Goal: Task Accomplishment & Management: Manage account settings

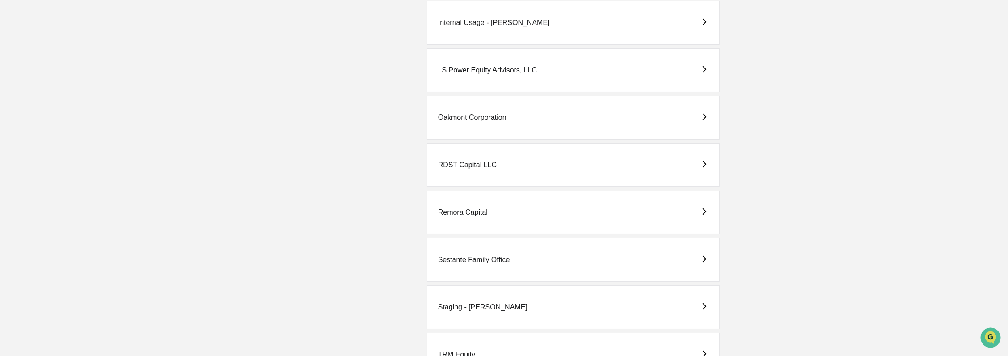
scroll to position [117, 0]
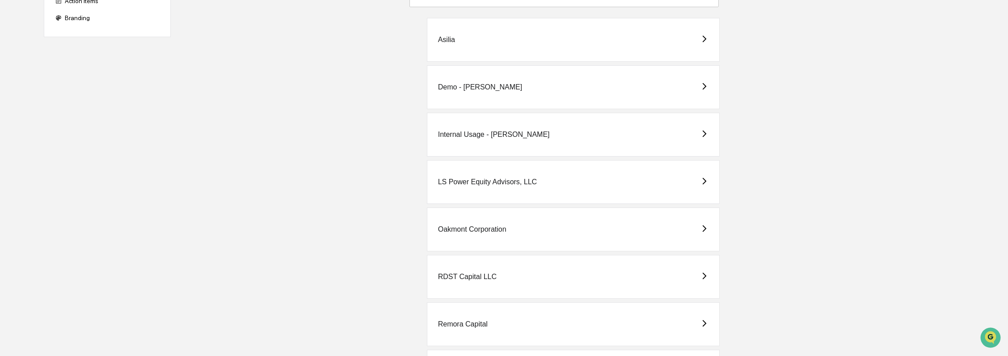
click at [503, 94] on div "Demo - [PERSON_NAME]" at bounding box center [573, 87] width 293 height 44
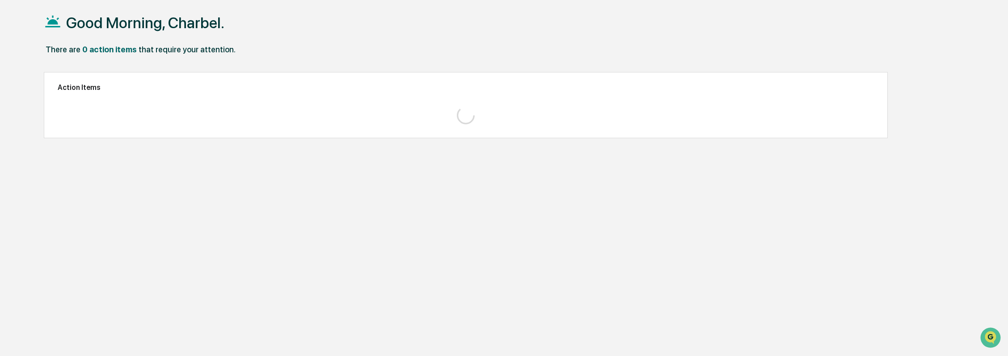
scroll to position [42, 0]
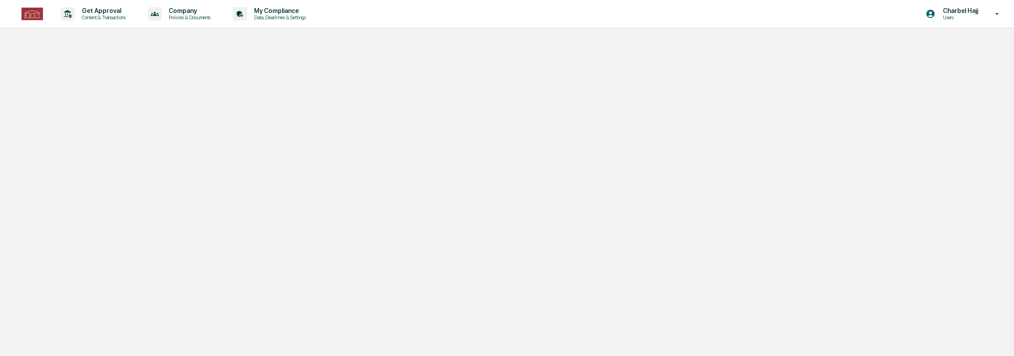
drag, startPoint x: 974, startPoint y: 20, endPoint x: 962, endPoint y: 65, distance: 46.1
click at [973, 20] on p "Users" at bounding box center [958, 17] width 47 height 6
click at [935, 47] on li "Switch to Admin view..." at bounding box center [943, 45] width 125 height 17
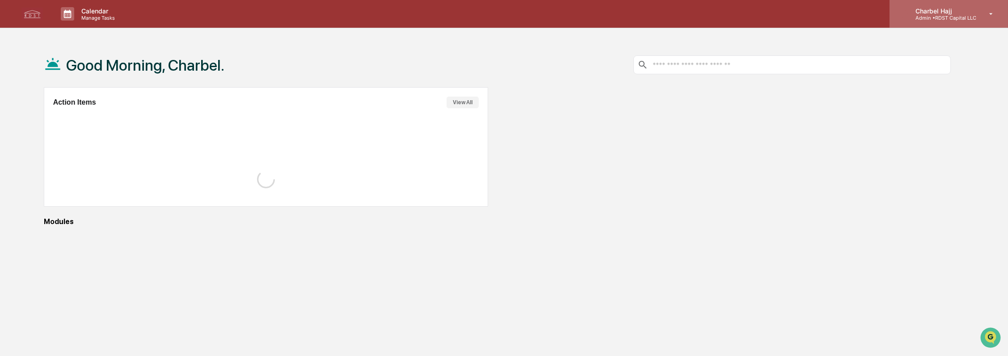
click at [957, 21] on div "Charbel Hajj Admin • RDST Capital LLC" at bounding box center [949, 14] width 119 height 28
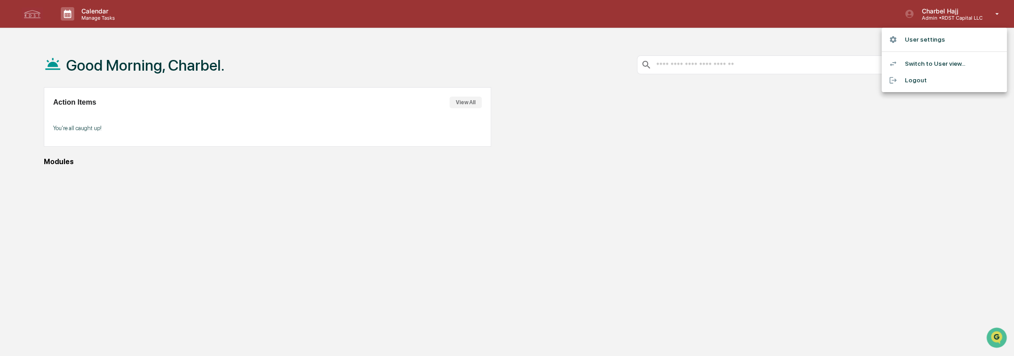
click at [909, 81] on li "Logout" at bounding box center [943, 80] width 125 height 17
